Goal: Transaction & Acquisition: Purchase product/service

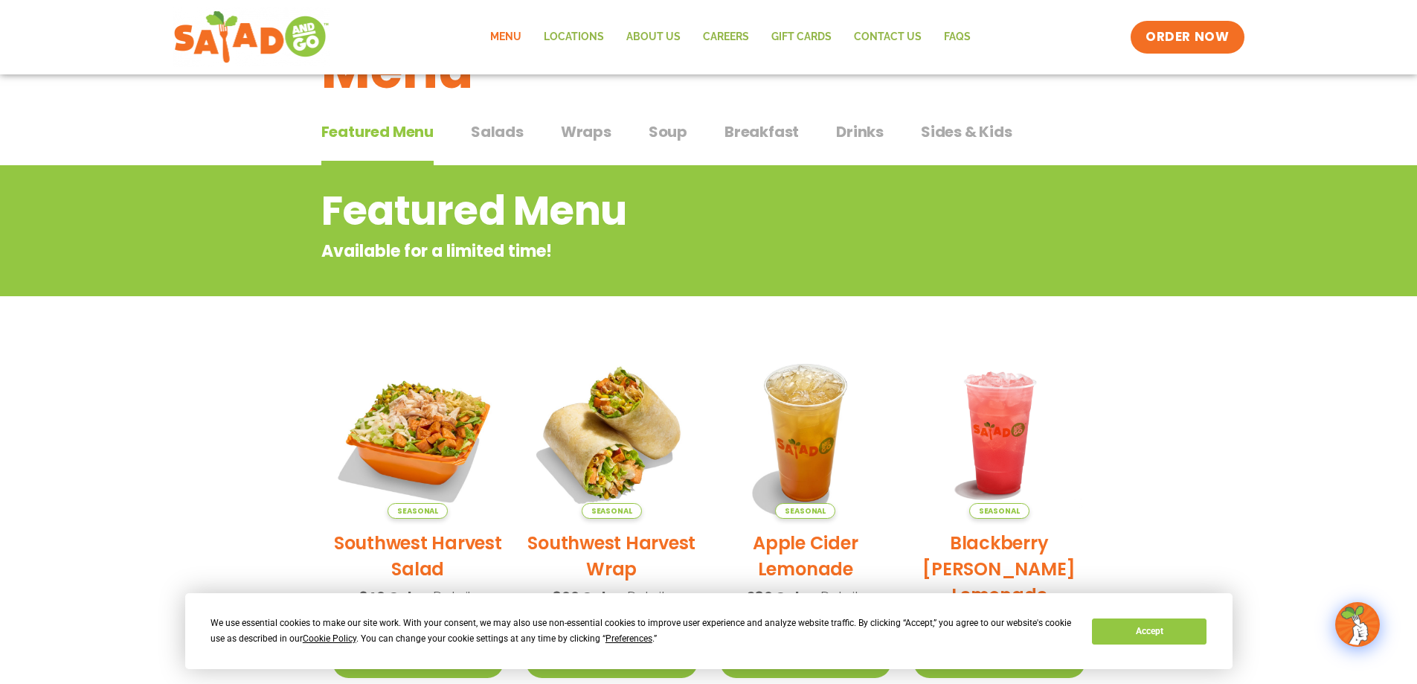
scroll to position [48, 0]
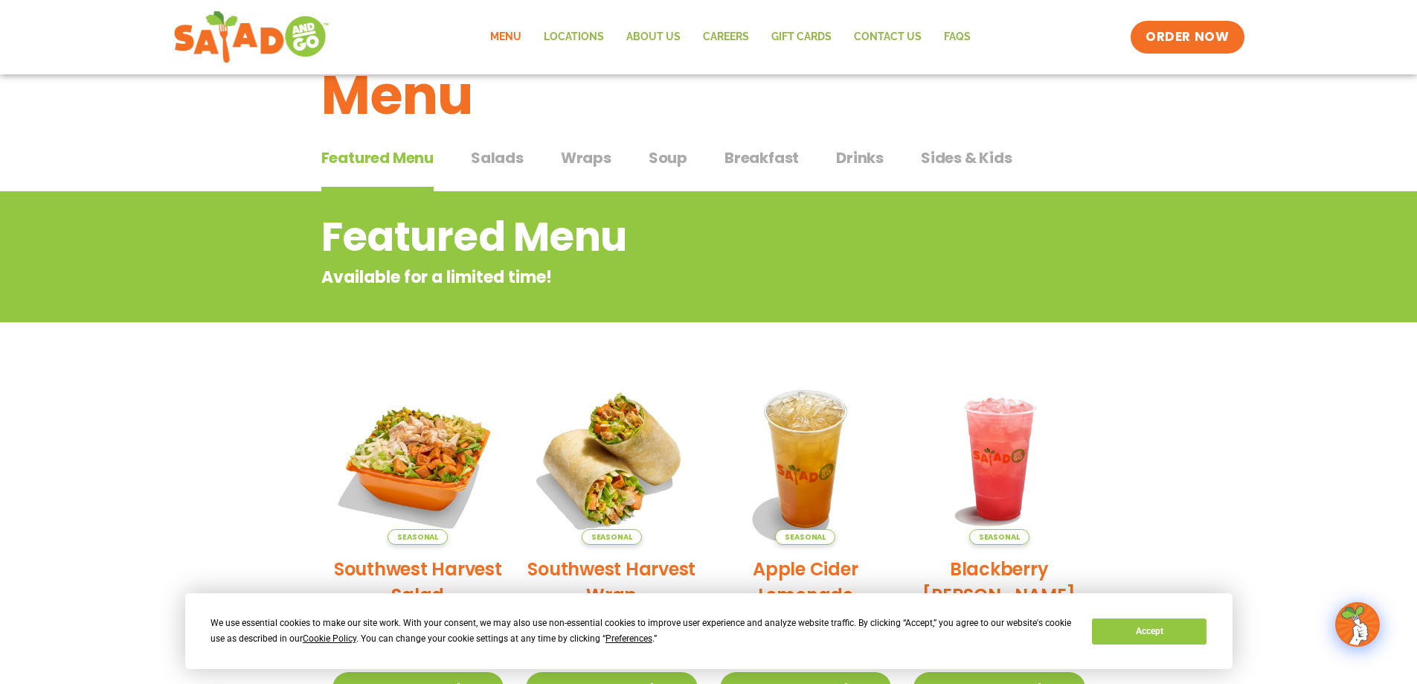
click at [506, 163] on span "Salads" at bounding box center [497, 158] width 53 height 22
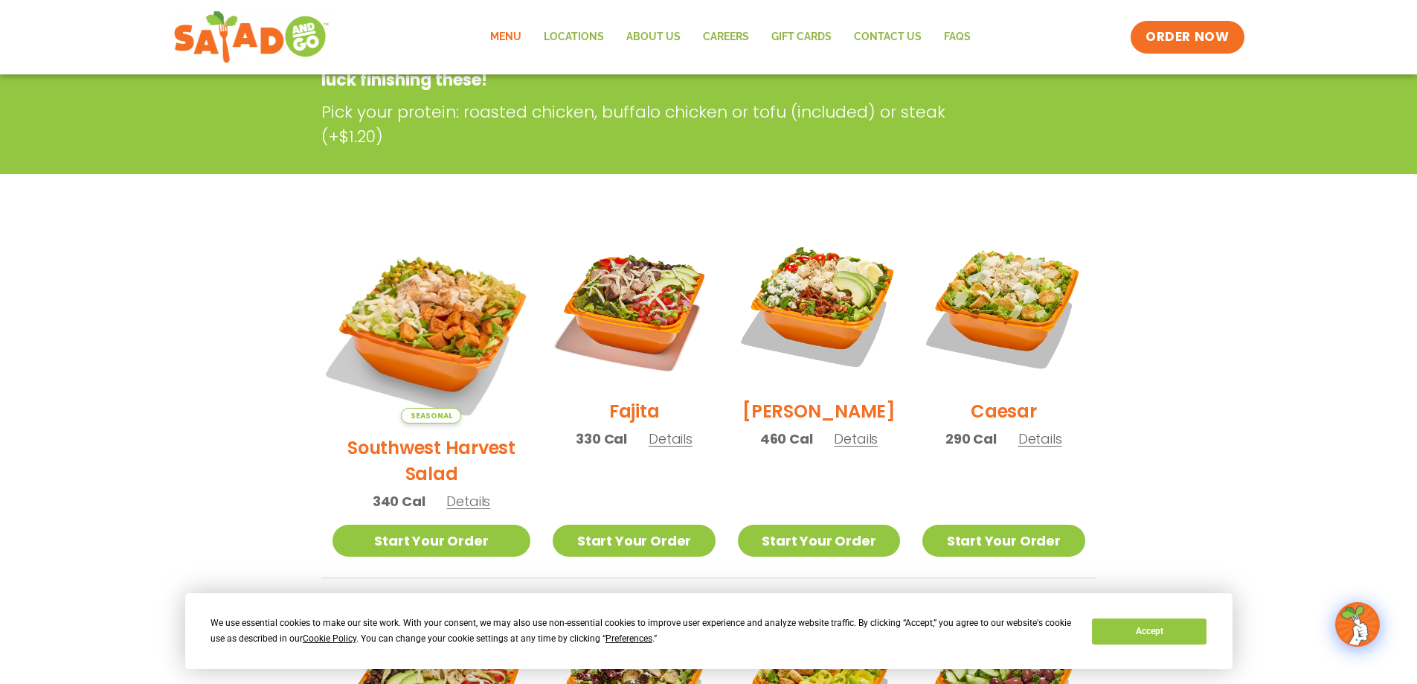
scroll to position [271, 0]
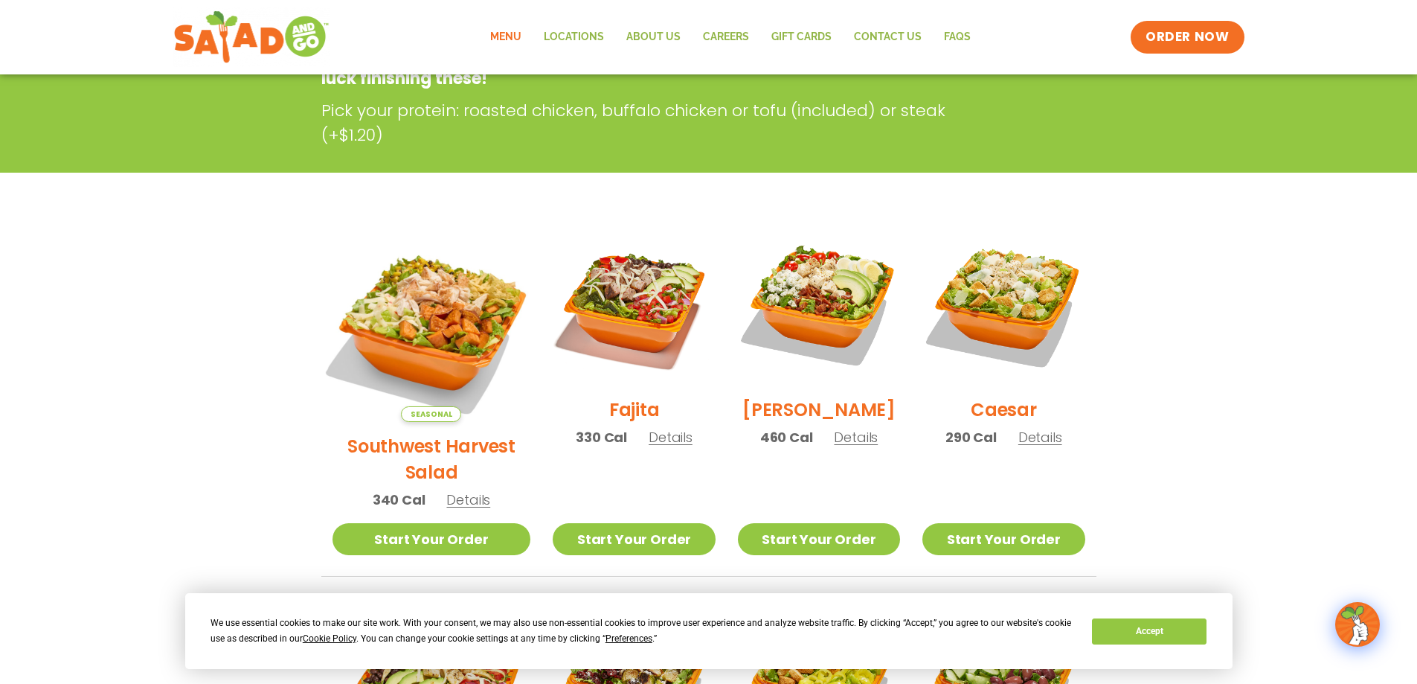
click at [403, 341] on img at bounding box center [431, 322] width 233 height 233
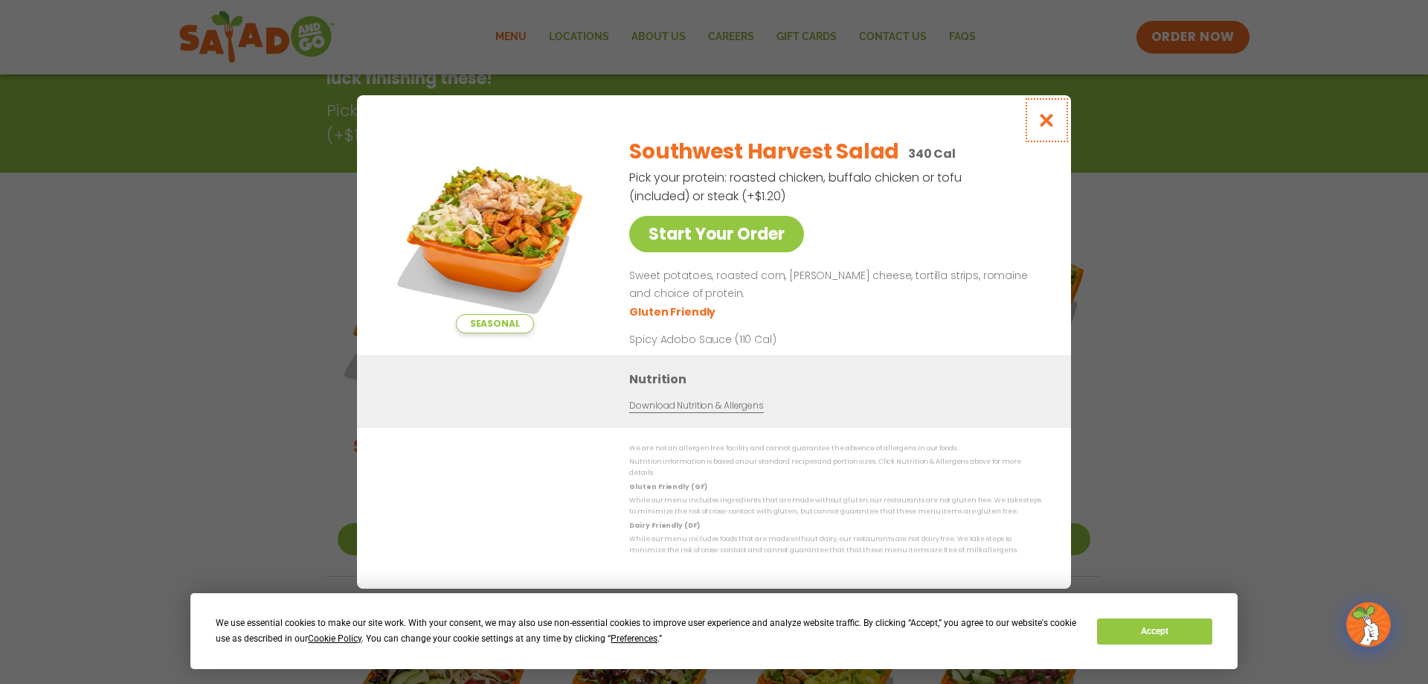
click at [1048, 128] on icon "Close modal" at bounding box center [1047, 120] width 19 height 16
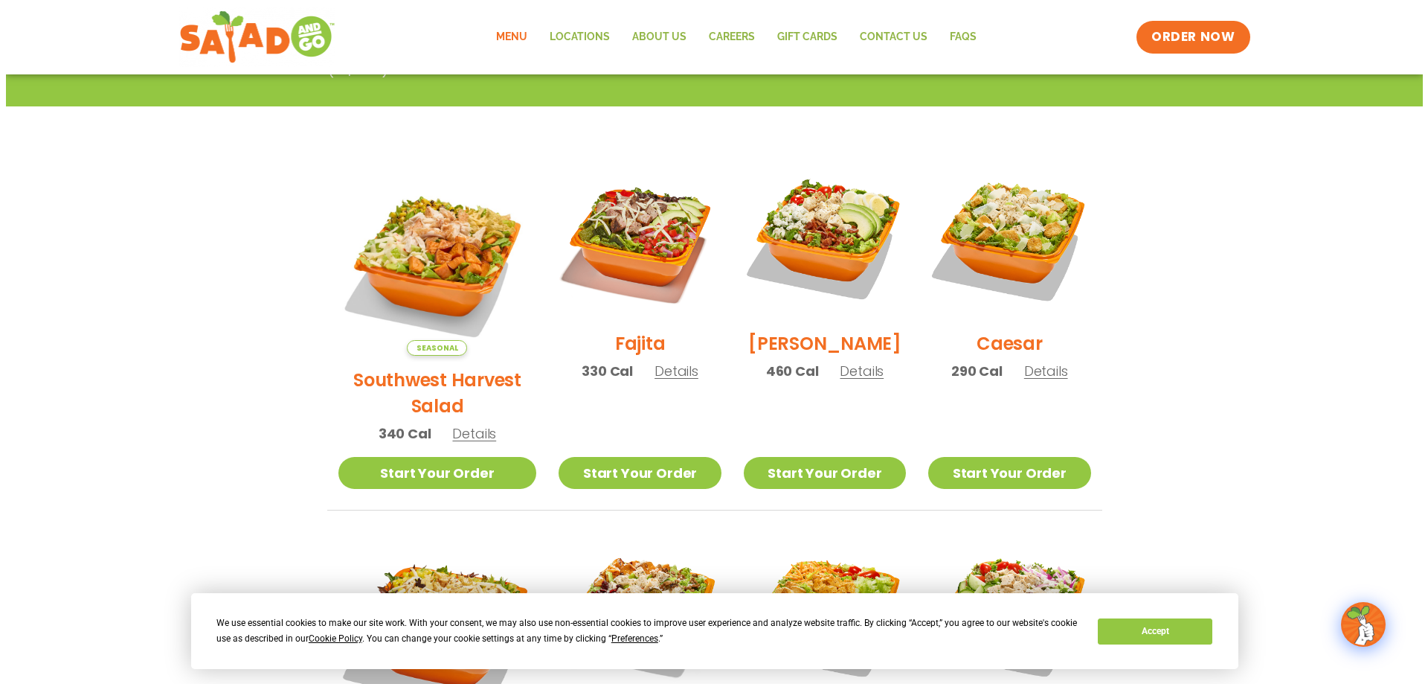
scroll to position [292, 0]
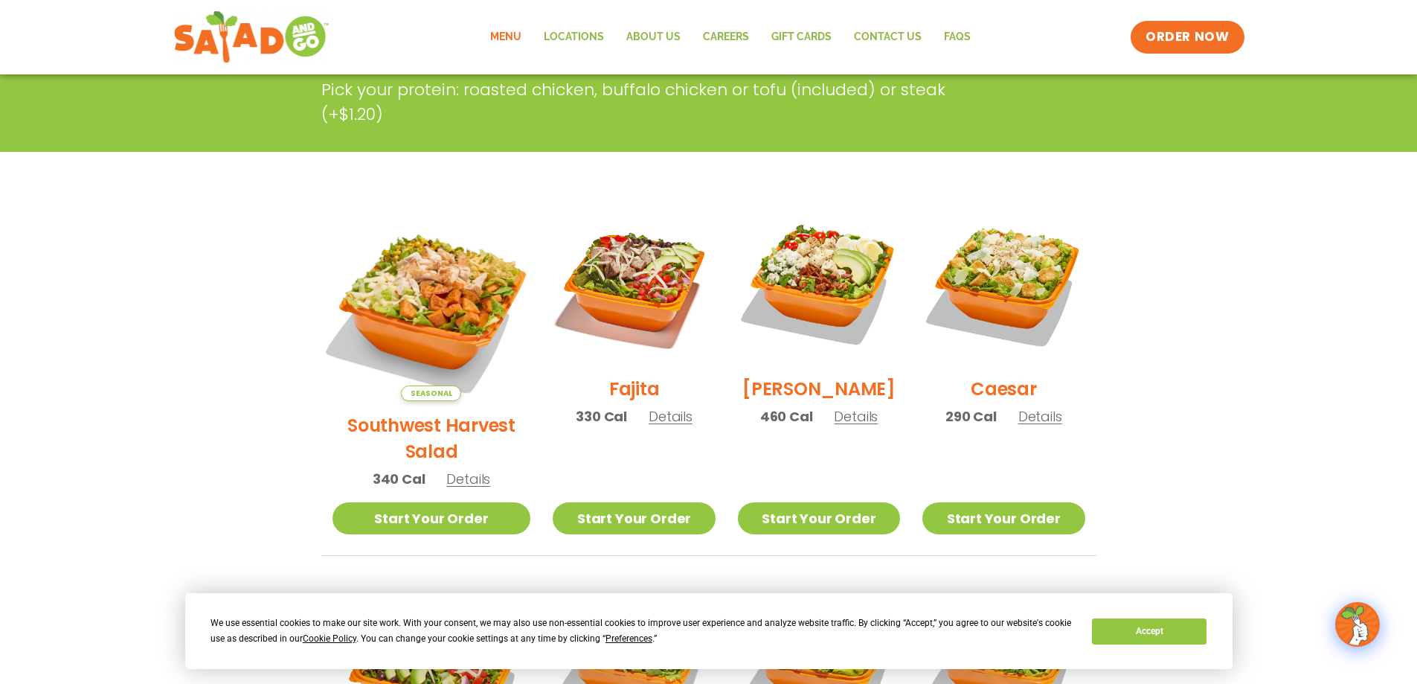
click at [425, 298] on img at bounding box center [431, 301] width 233 height 233
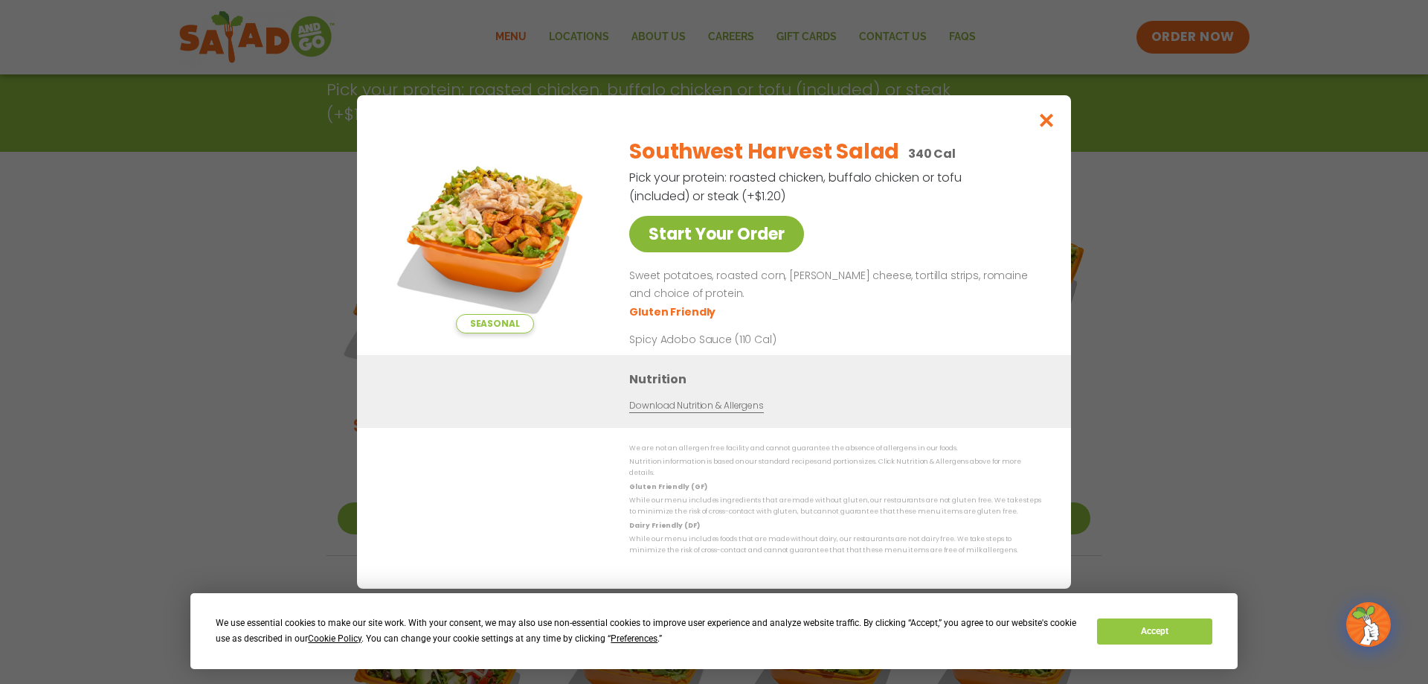
click at [684, 246] on link "Start Your Order" at bounding box center [716, 234] width 175 height 36
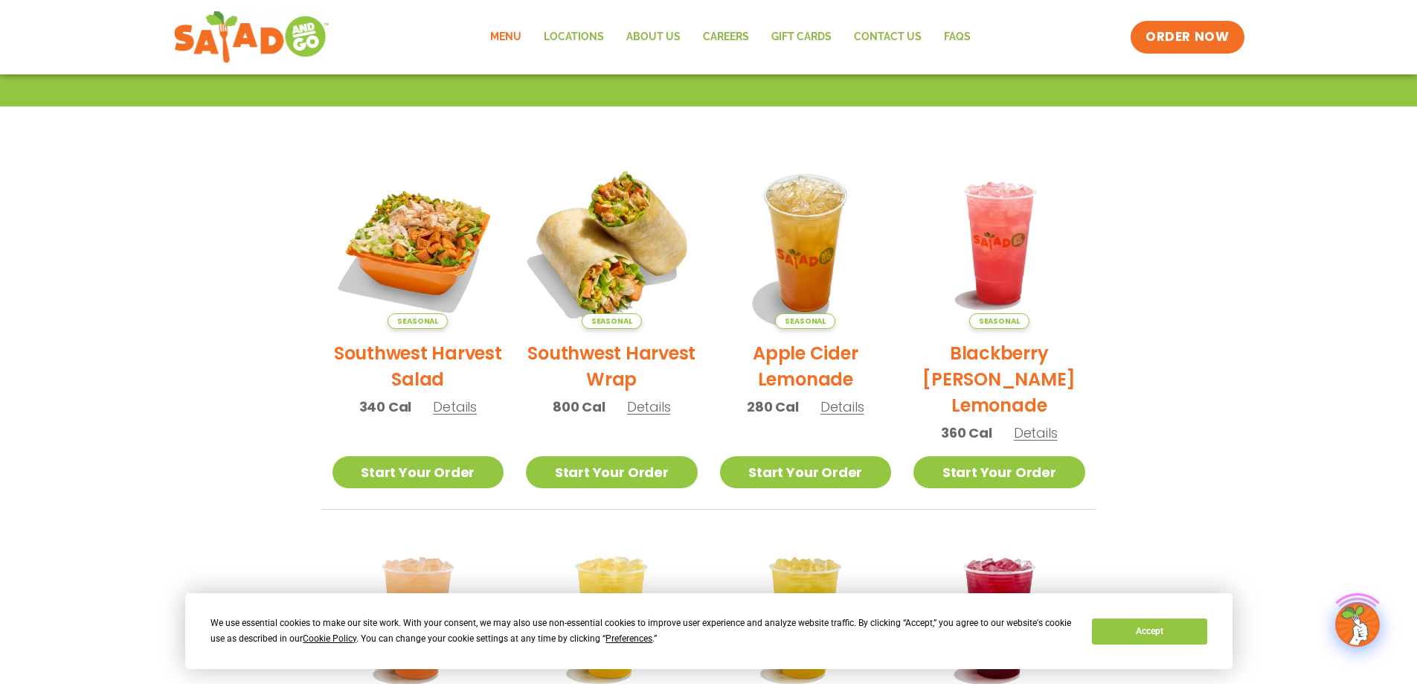
scroll to position [298, 0]
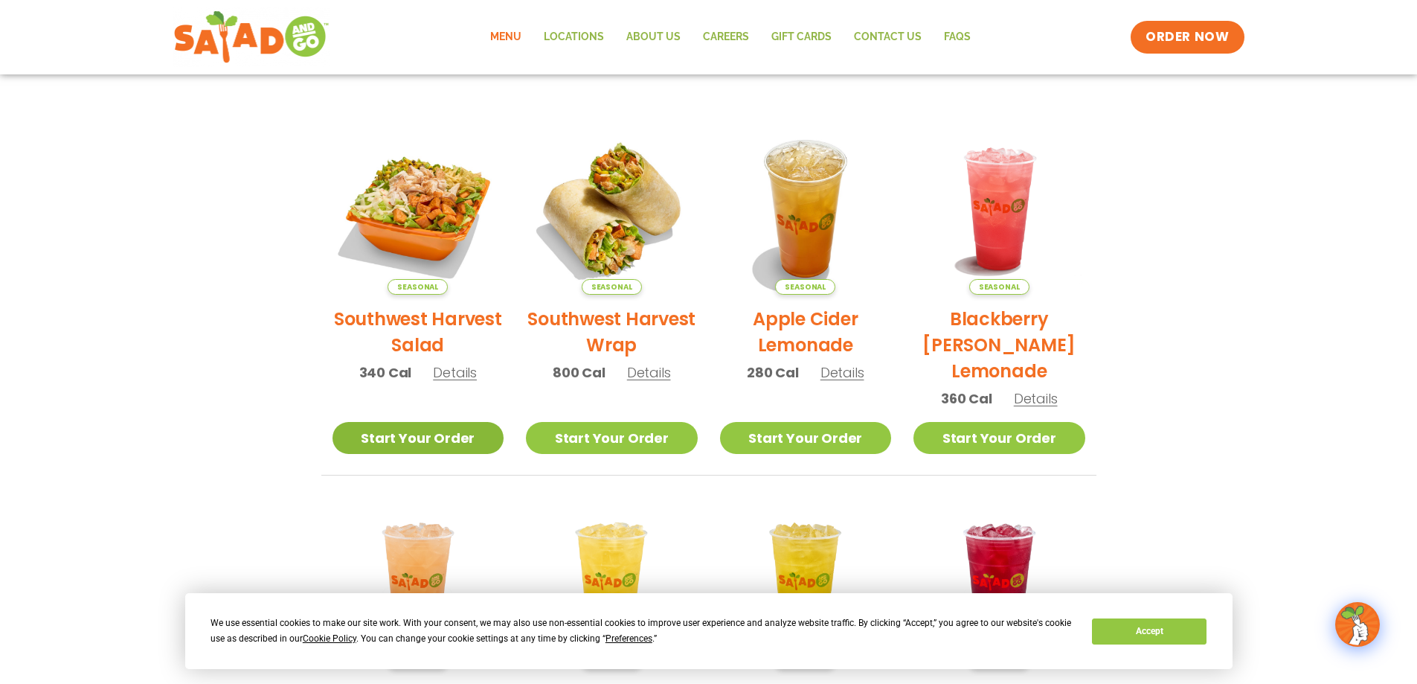
click at [455, 440] on link "Start Your Order" at bounding box center [419, 438] width 172 height 32
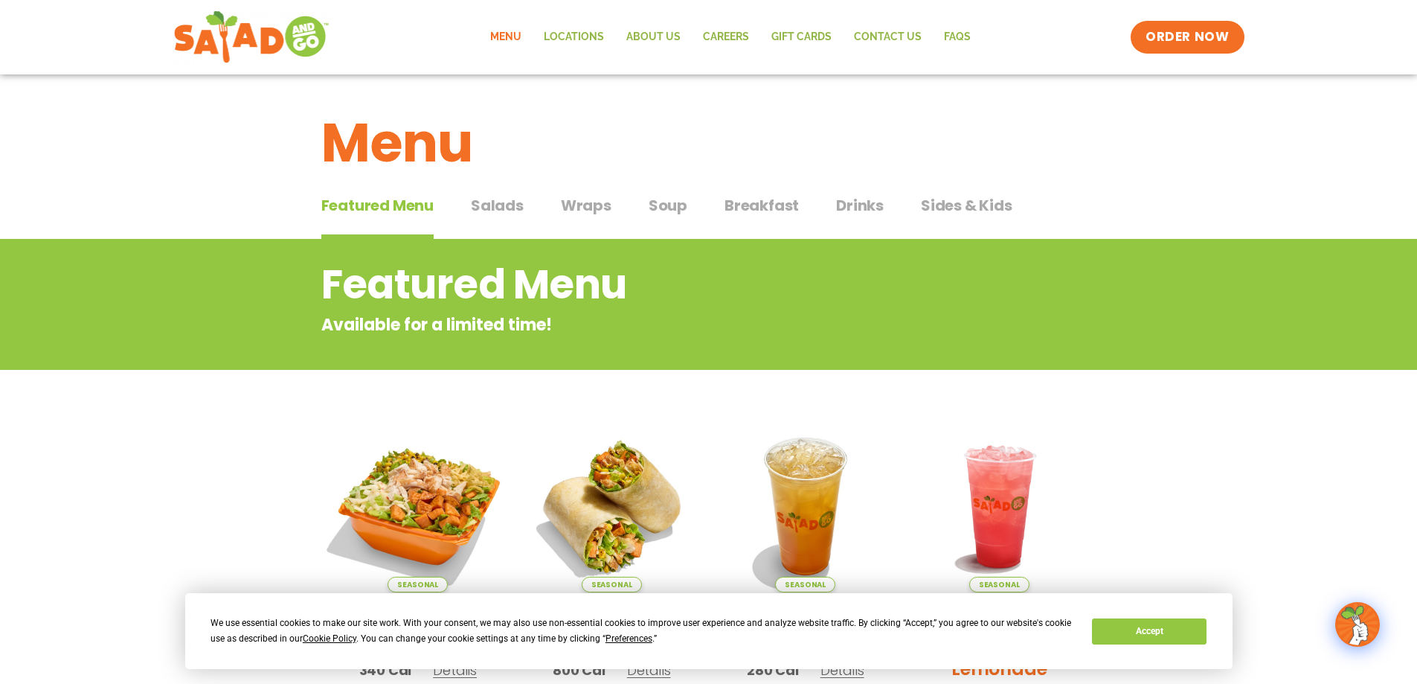
click at [446, 472] on img at bounding box center [418, 506] width 202 height 202
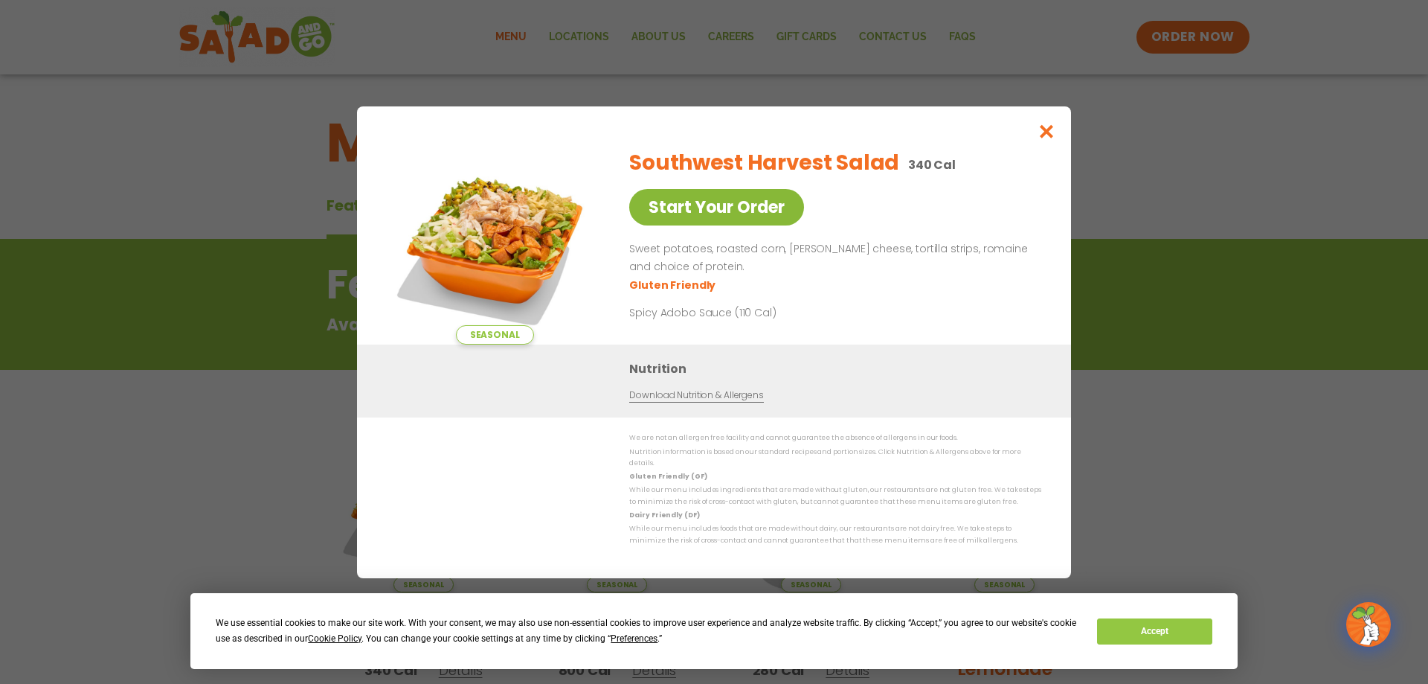
click at [748, 201] on link "Start Your Order" at bounding box center [716, 207] width 175 height 36
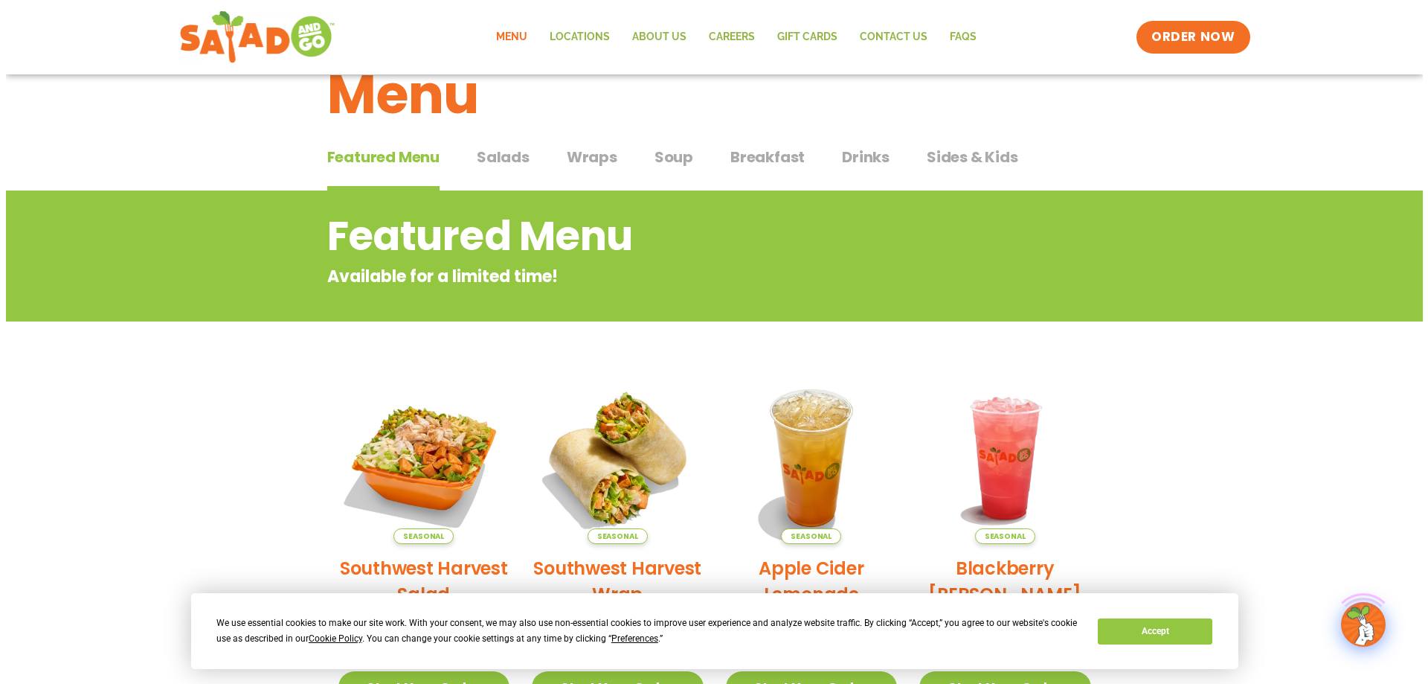
scroll to position [74, 0]
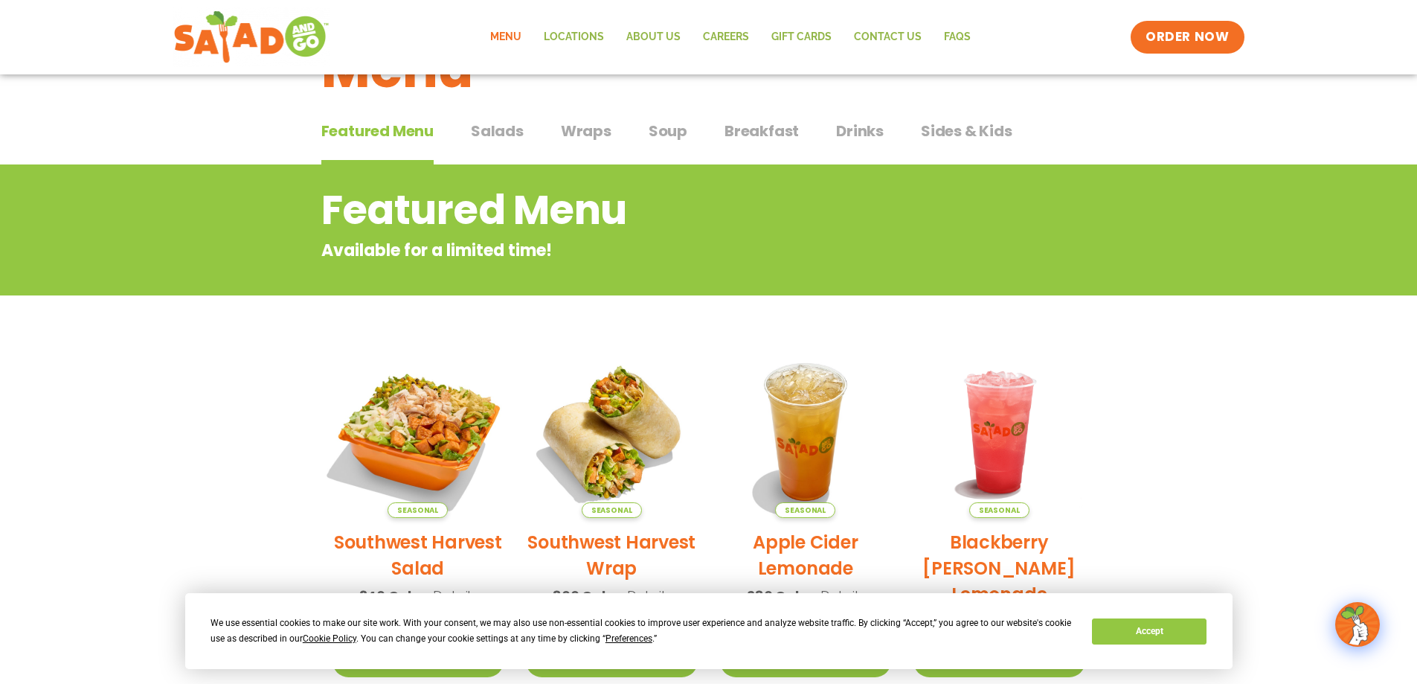
click at [442, 457] on img at bounding box center [418, 432] width 202 height 202
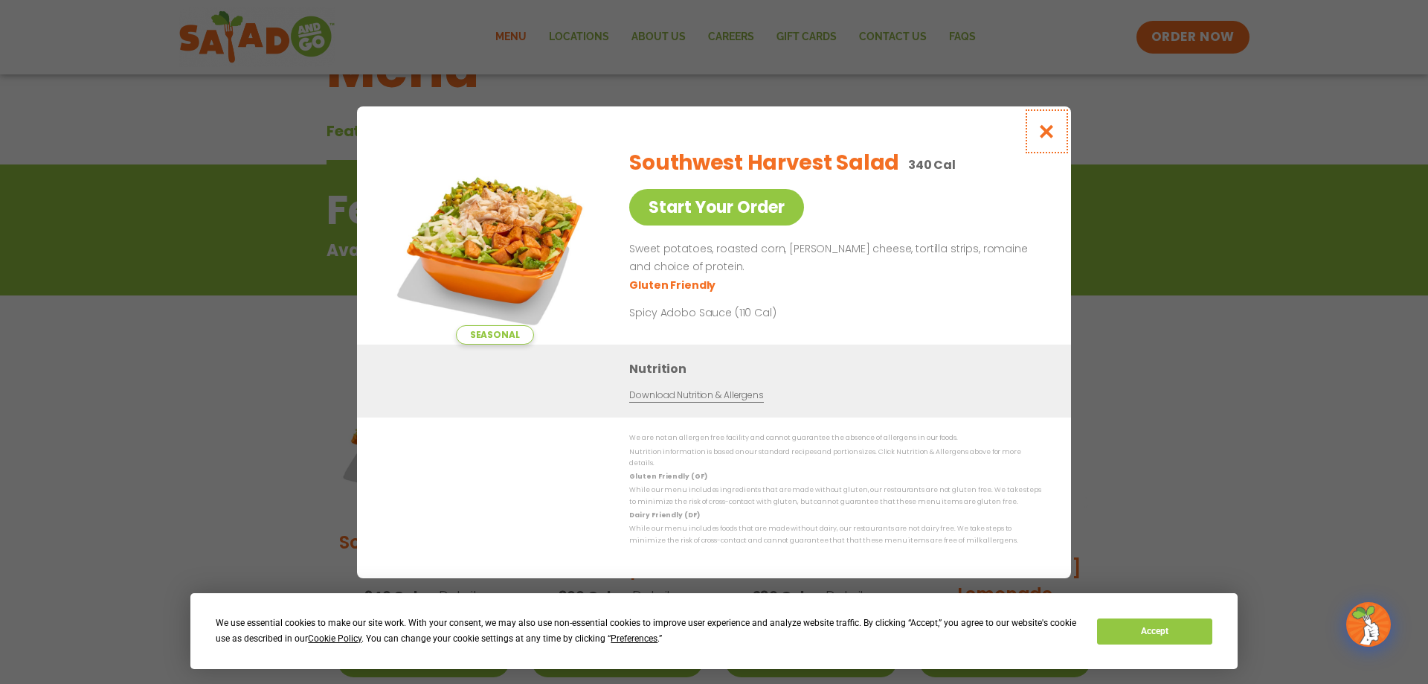
click at [1047, 135] on icon "Close modal" at bounding box center [1047, 131] width 19 height 16
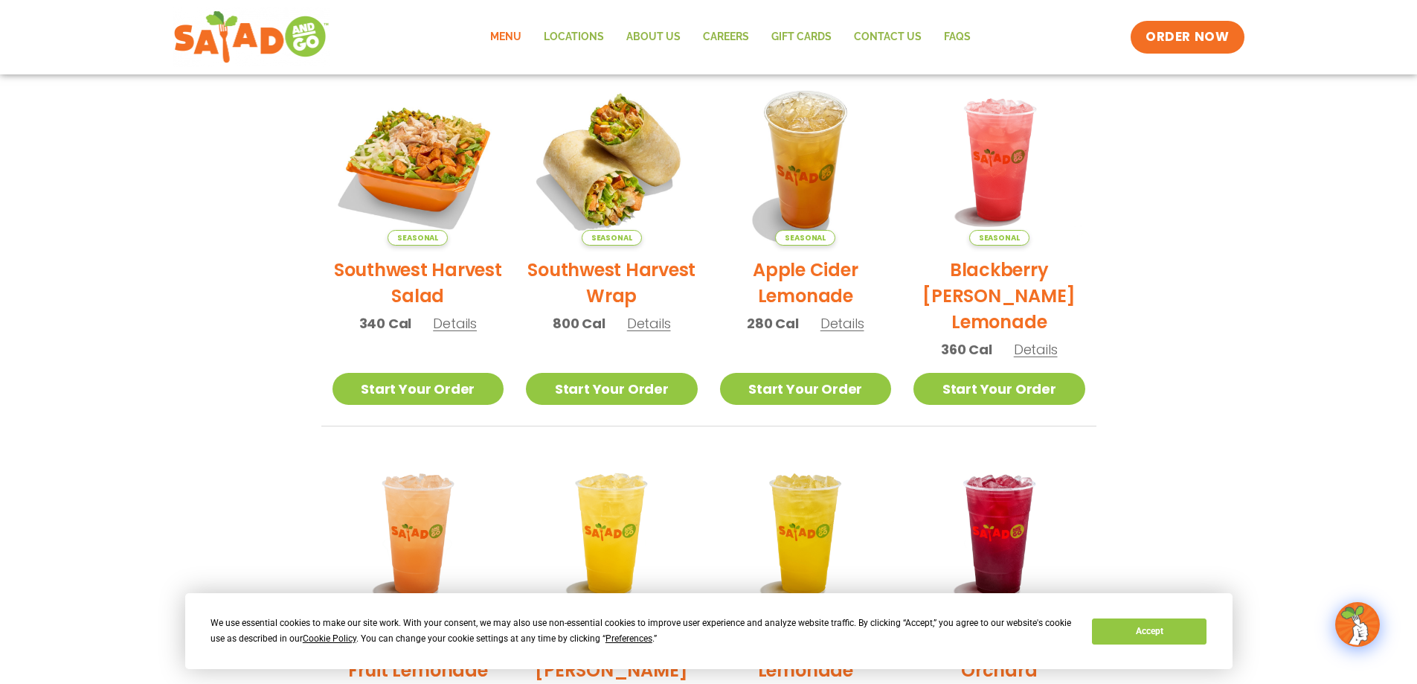
scroll to position [345, 0]
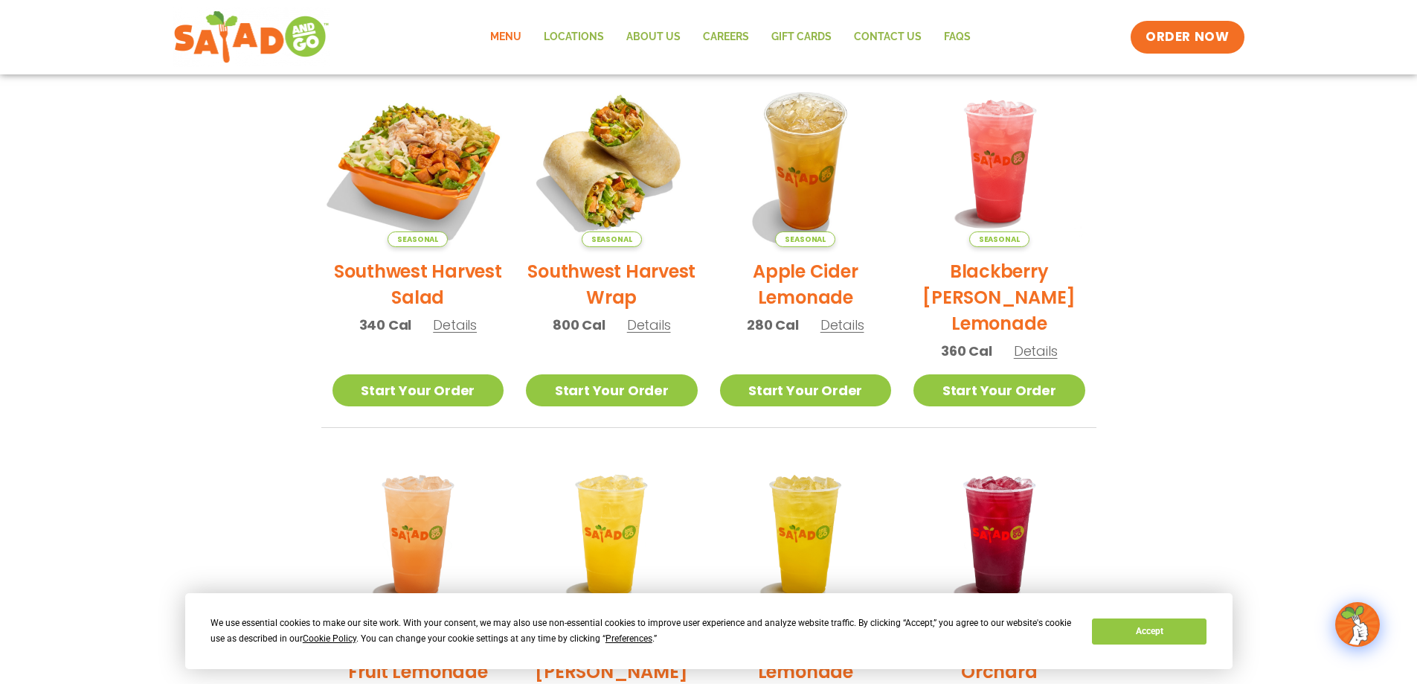
click at [391, 180] on img at bounding box center [418, 161] width 202 height 202
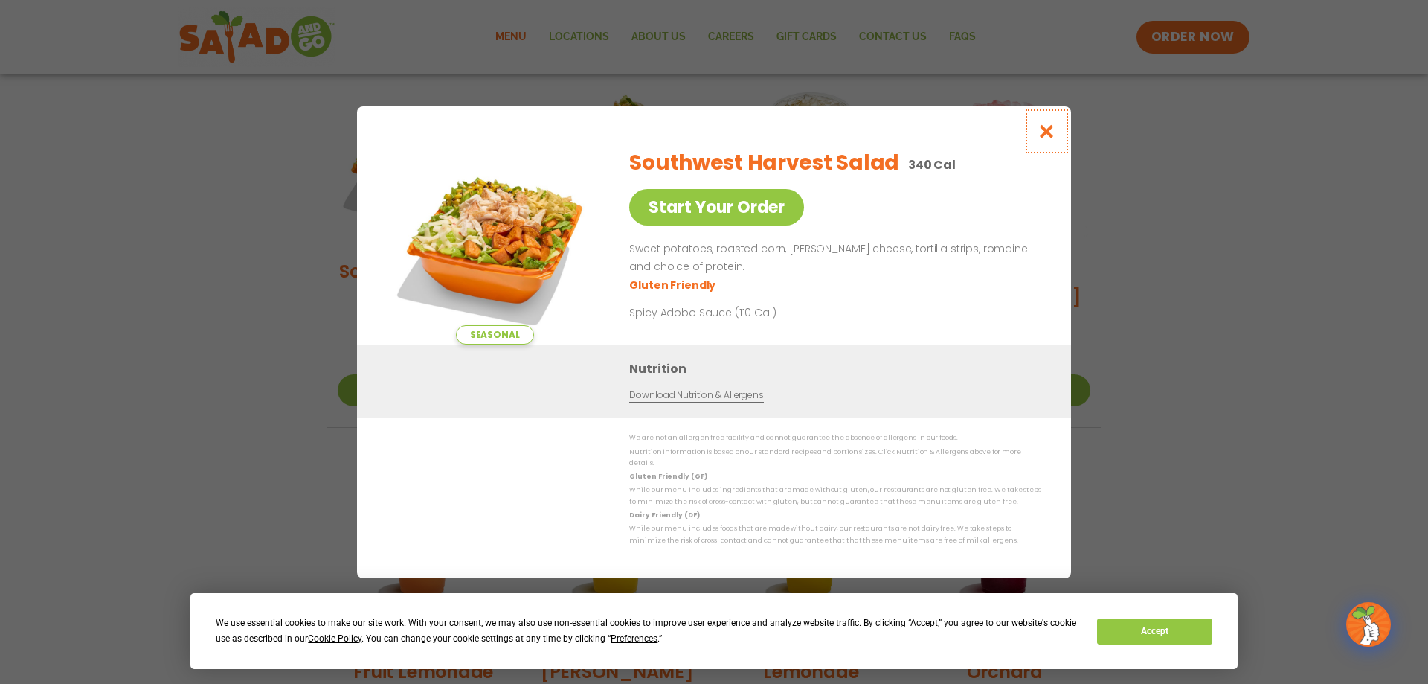
click at [1047, 136] on icon "Close modal" at bounding box center [1047, 131] width 19 height 16
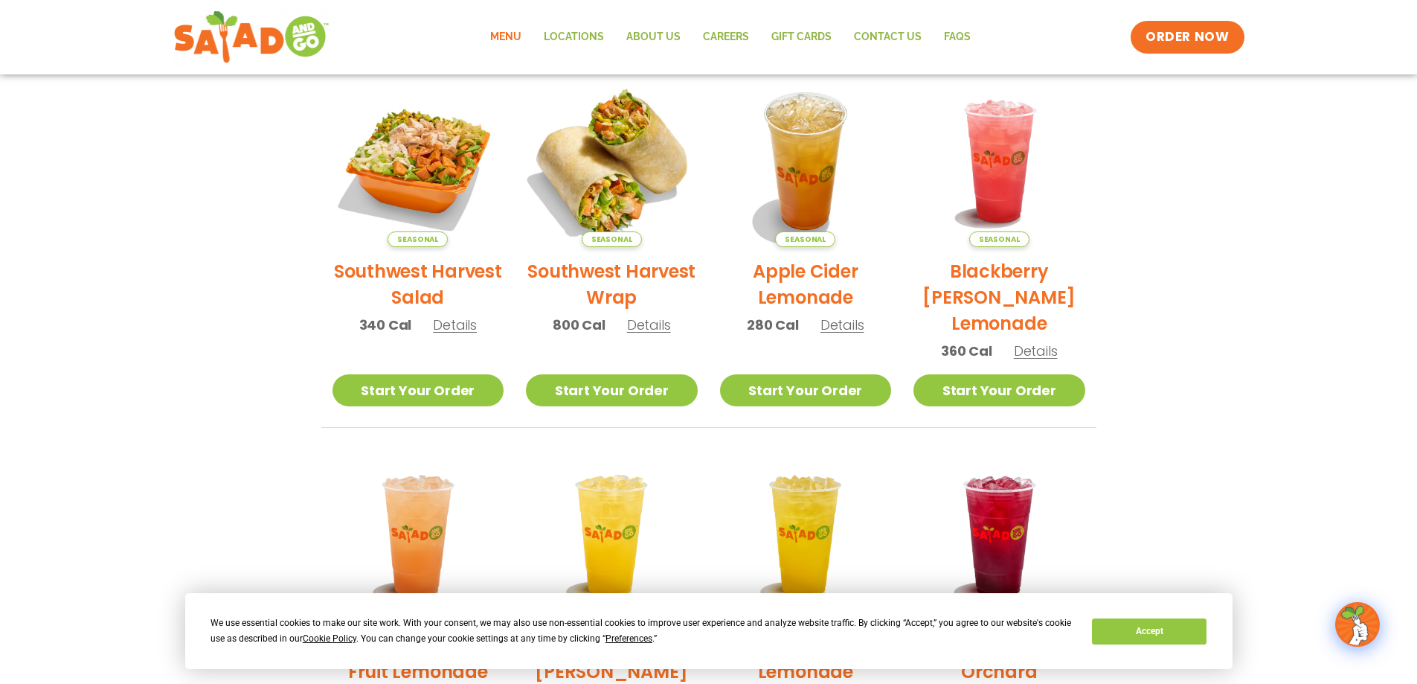
click at [588, 198] on img at bounding box center [612, 161] width 202 height 202
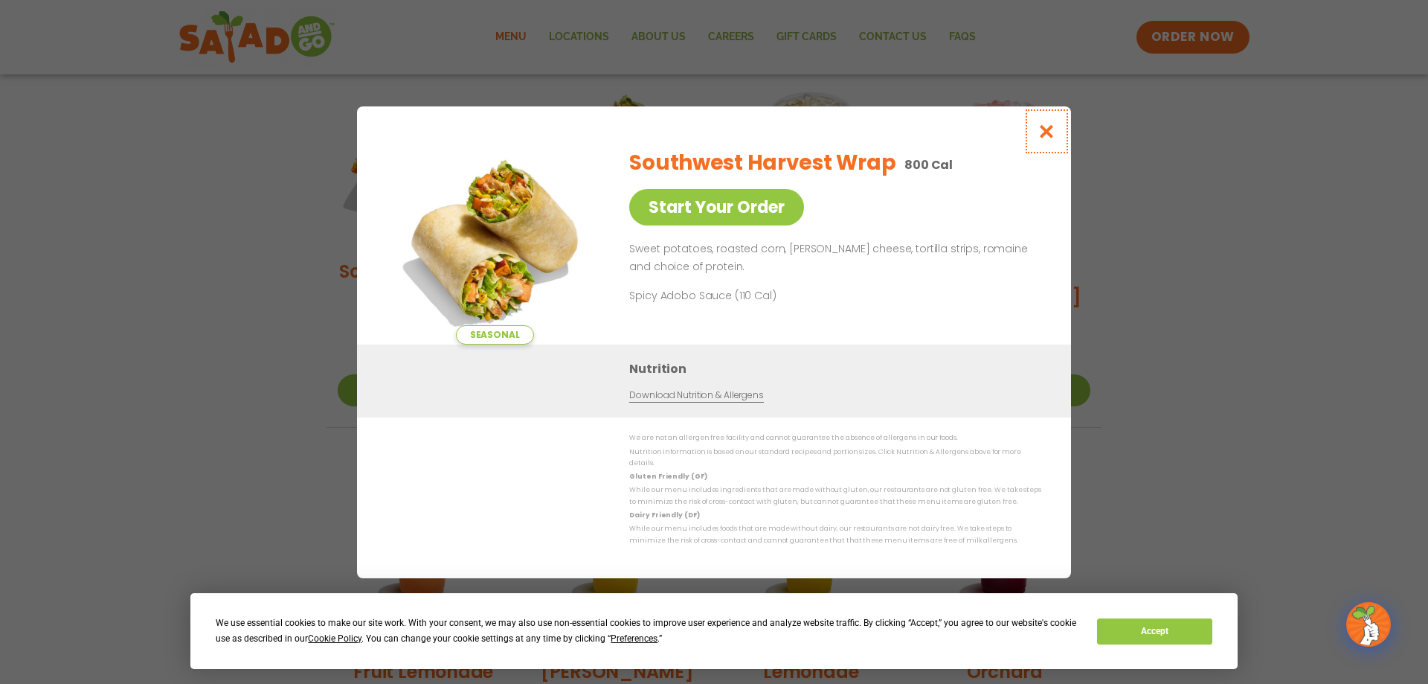
click at [1040, 135] on icon "Close modal" at bounding box center [1047, 131] width 19 height 16
